Goal: Information Seeking & Learning: Learn about a topic

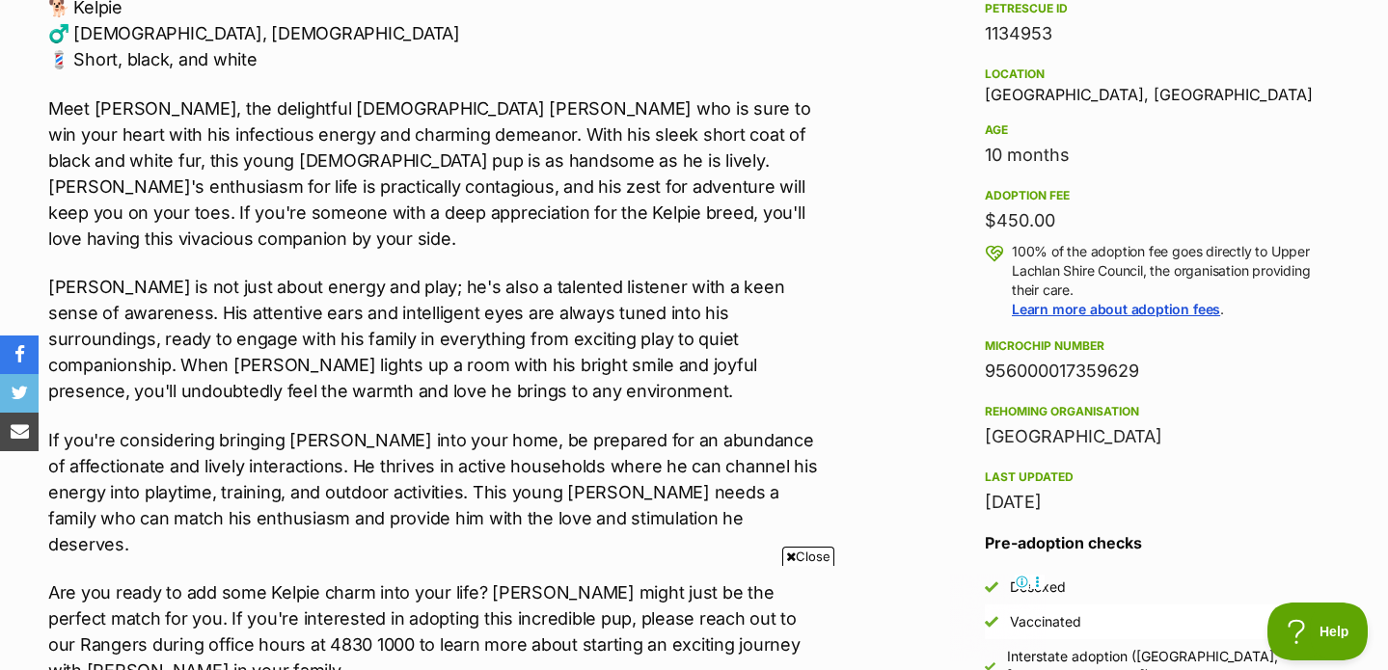
scroll to position [2036, 0]
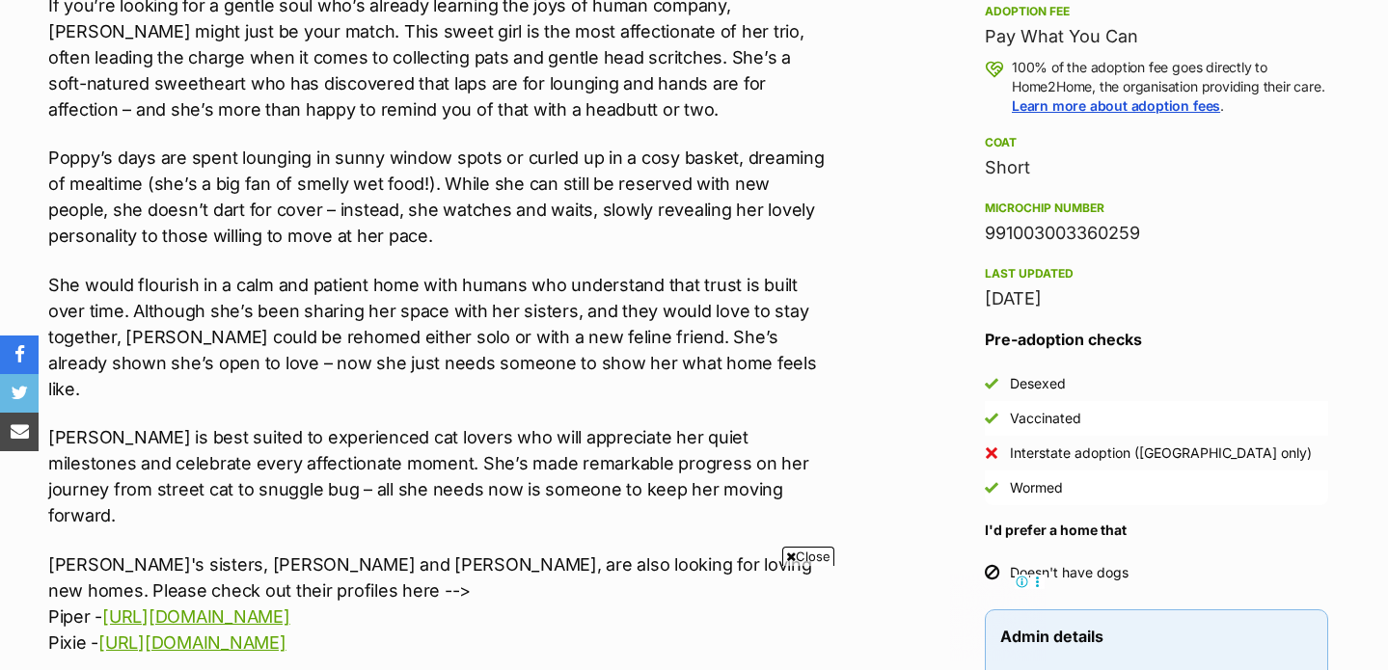
click at [783, 547] on span "Close" at bounding box center [808, 556] width 52 height 19
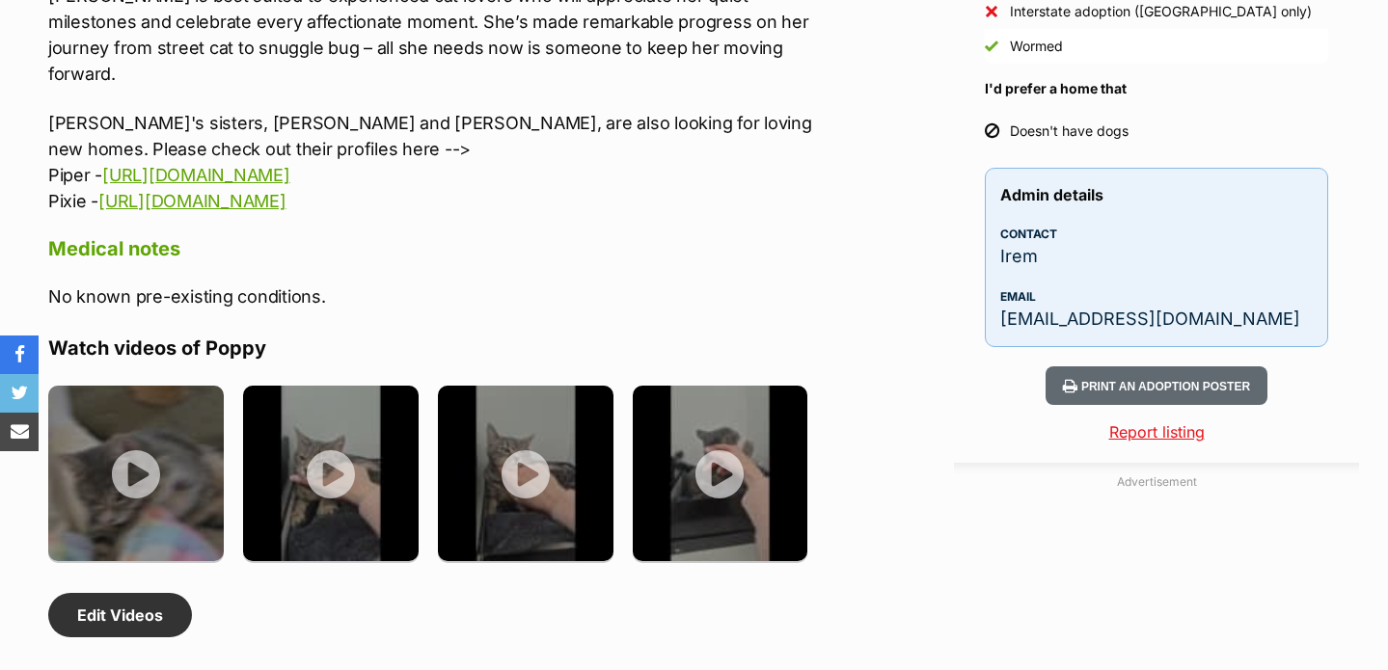
click at [449, 110] on p "[PERSON_NAME]'s sisters, [PERSON_NAME] and [PERSON_NAME], are also looking for …" at bounding box center [437, 162] width 778 height 104
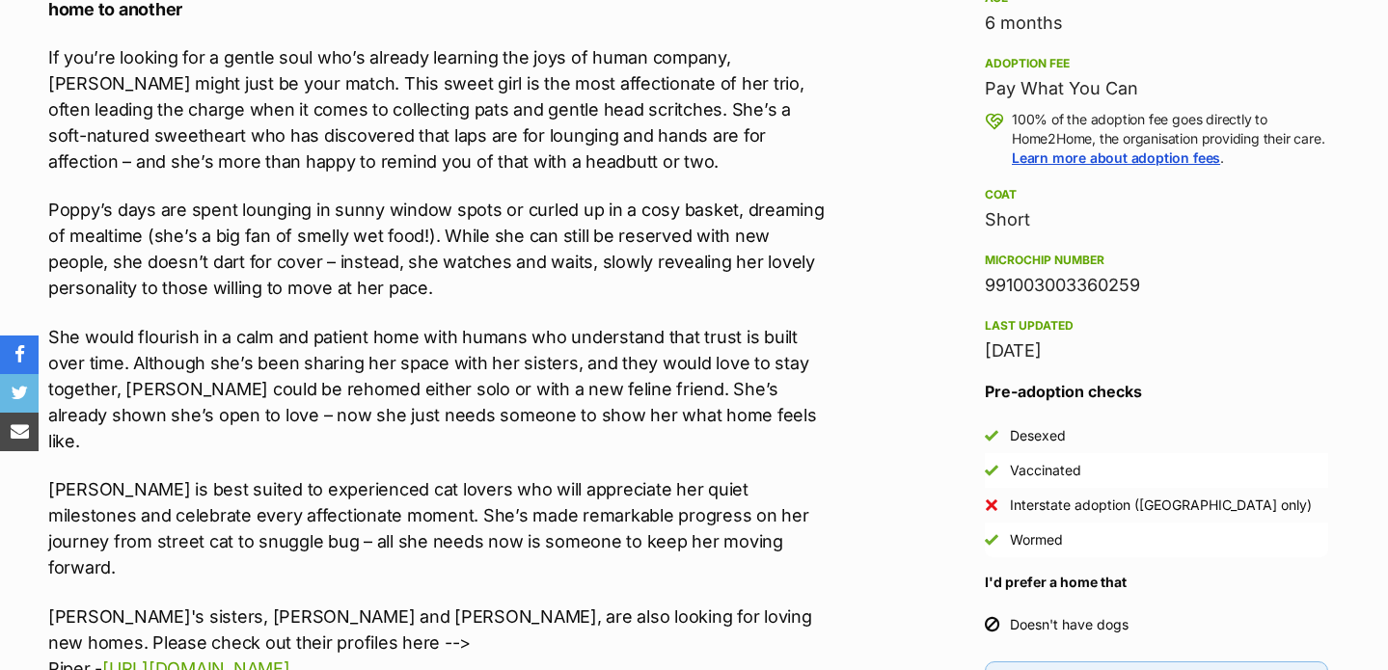
scroll to position [1947, 0]
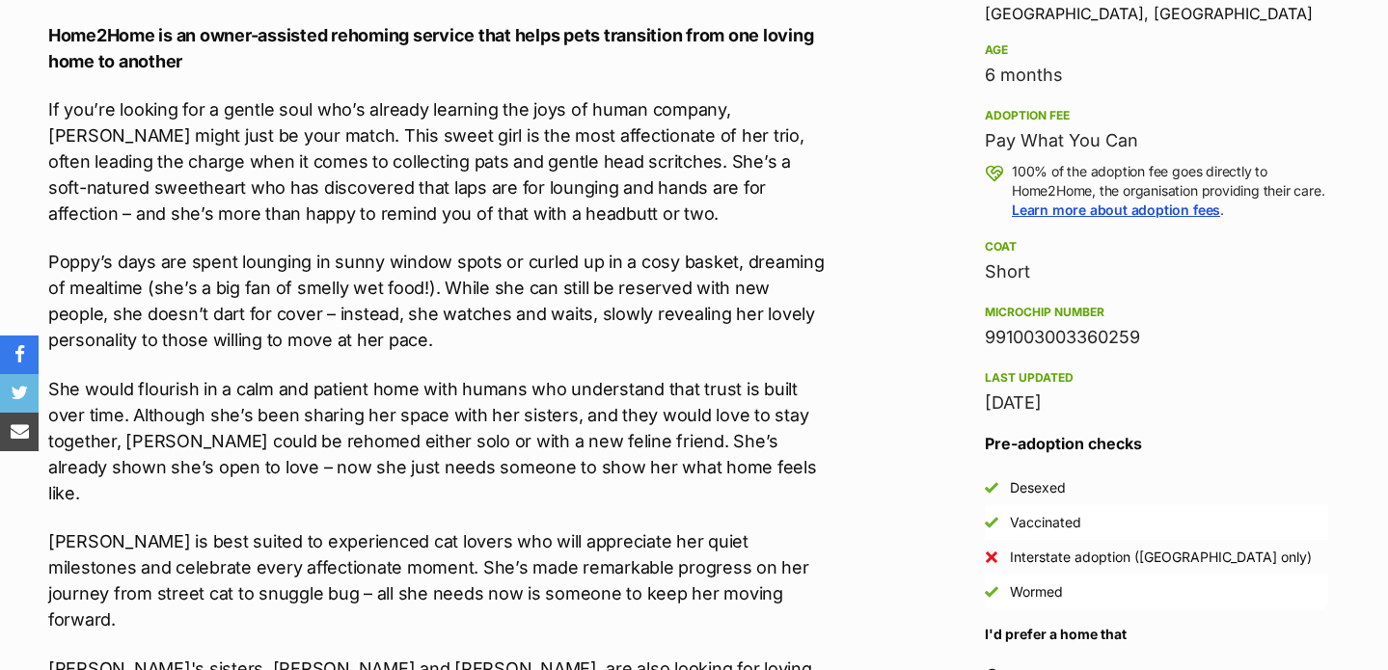
drag, startPoint x: 526, startPoint y: 404, endPoint x: 44, endPoint y: 106, distance: 566.1
copy div "Lo ips’do sitamet con a elitse doei tem’i utlabor etdolore mag aliq en admin ve…"
